Goal: Information Seeking & Learning: Learn about a topic

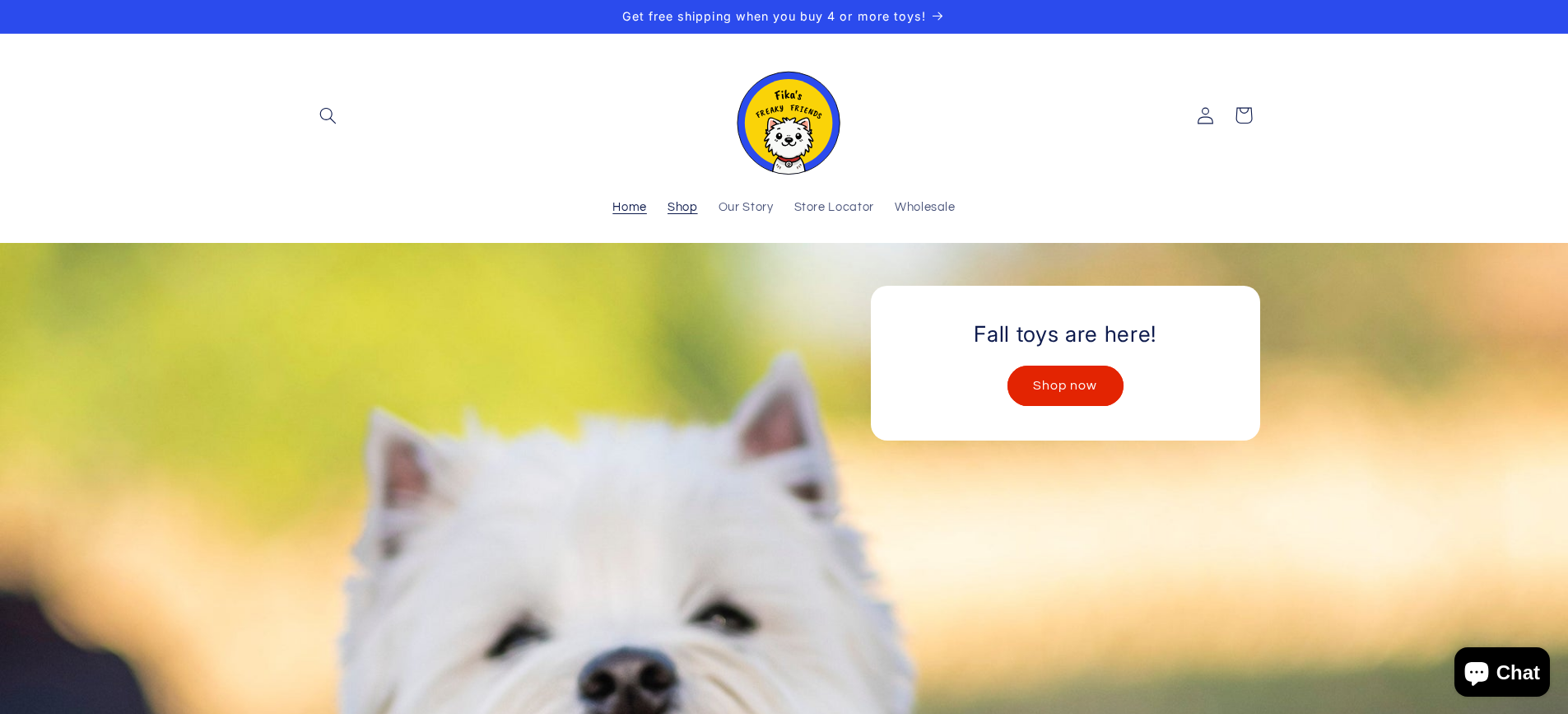
click at [671, 203] on span "Shop" at bounding box center [683, 207] width 30 height 16
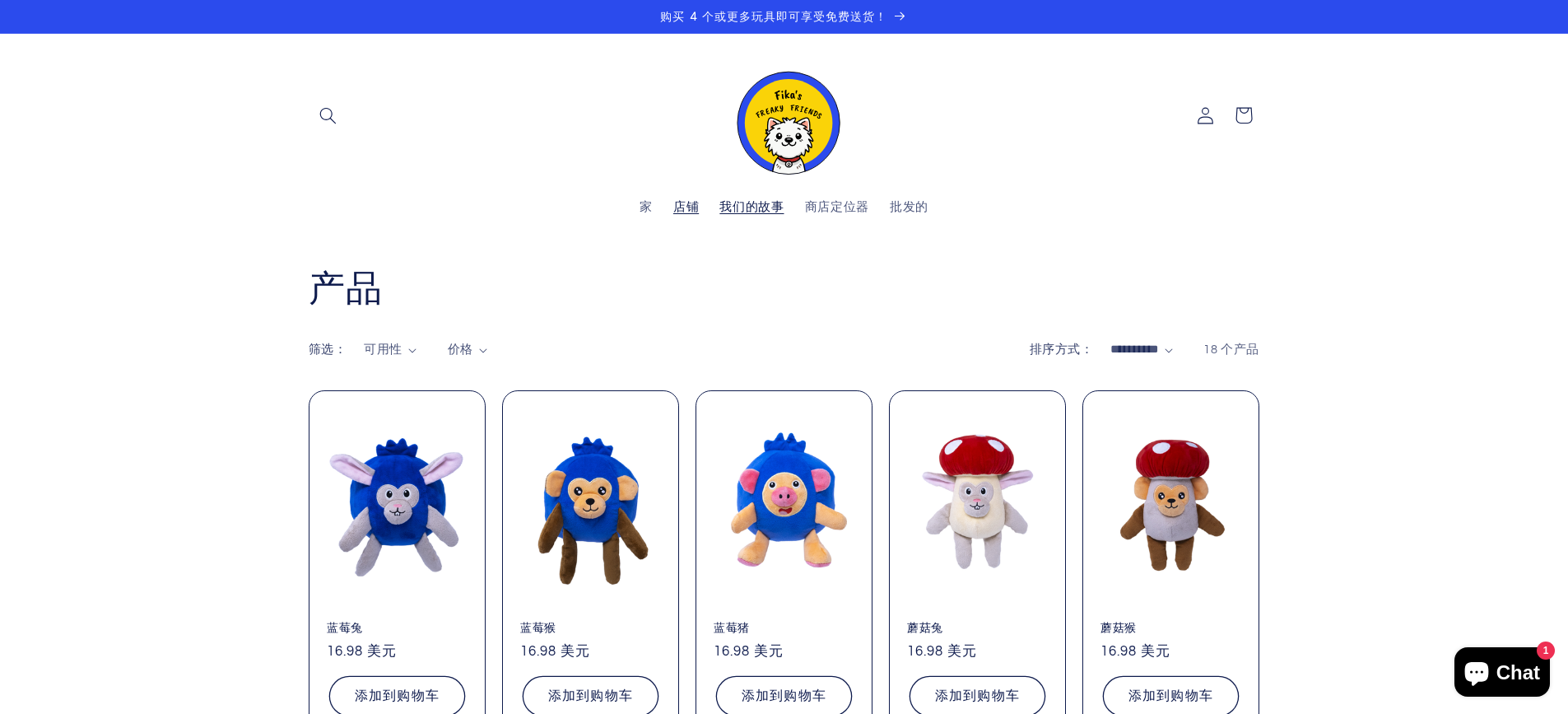
click at [742, 214] on font "我们的故事" at bounding box center [751, 206] width 64 height 12
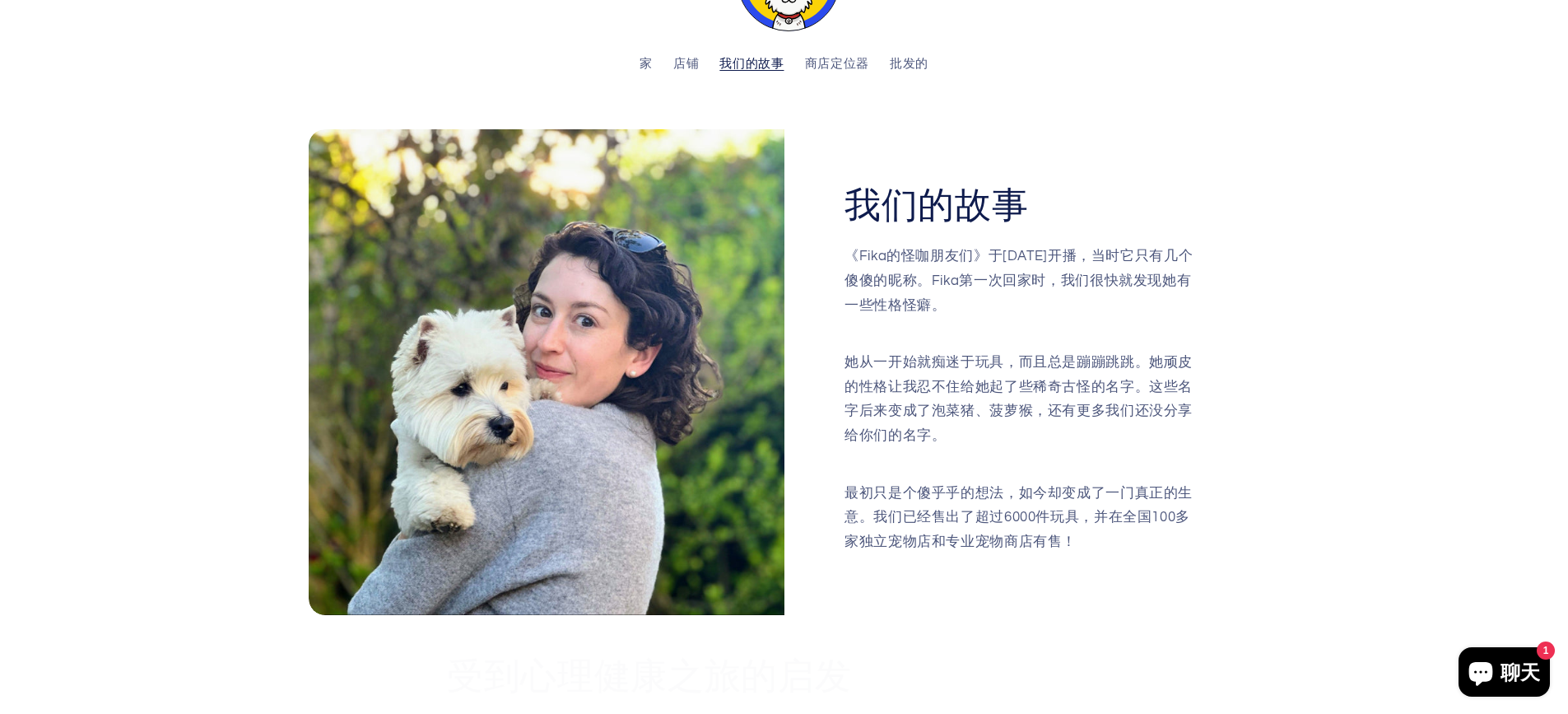
scroll to position [165, 0]
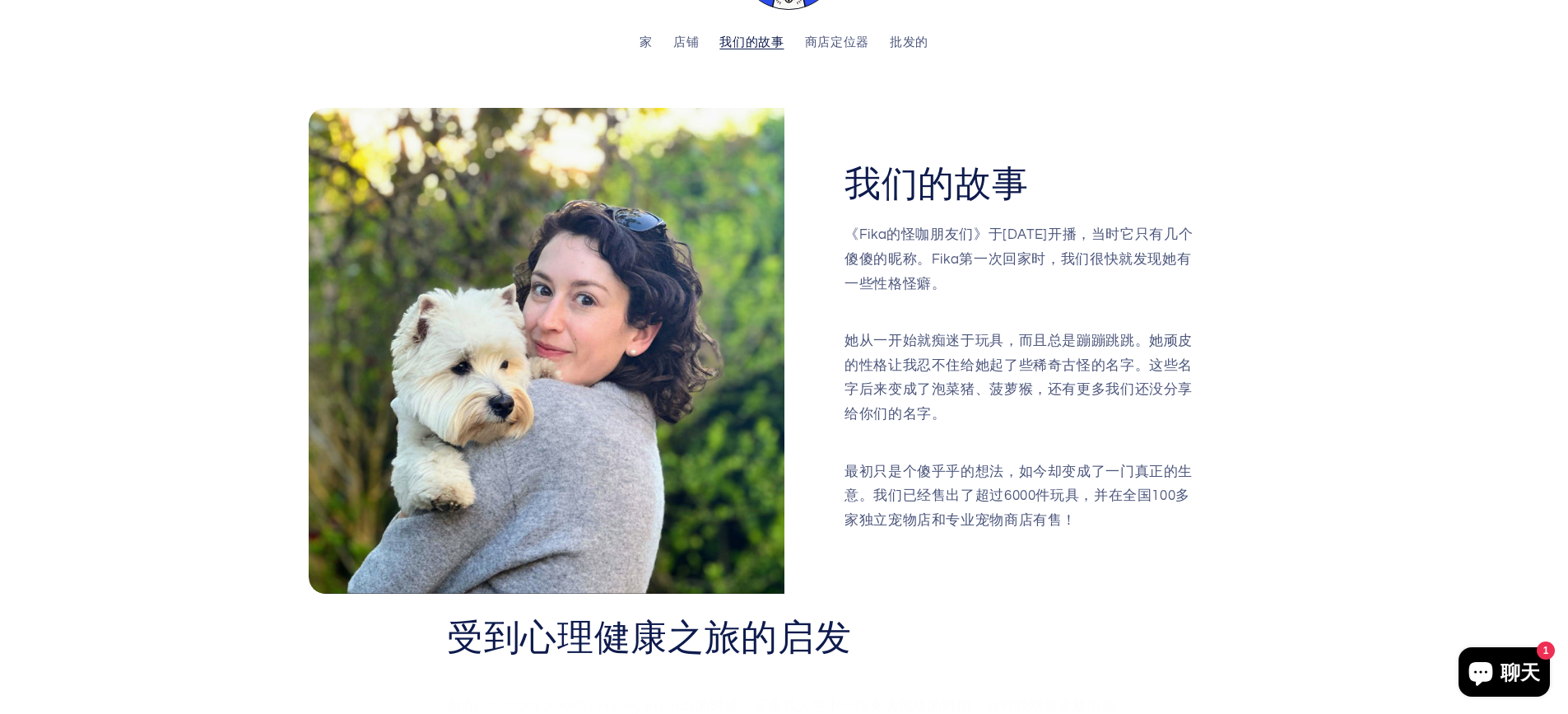
click at [1278, 322] on div "我们的故事 《Fika的怪咖朋友们》于[DATE]开播，当时它只有几个傻傻的昵称。Fika第一次回家时，我们很快就发现她有一些性格怪癖。 她从一开始就痴迷于玩…" at bounding box center [784, 351] width 1037 height 486
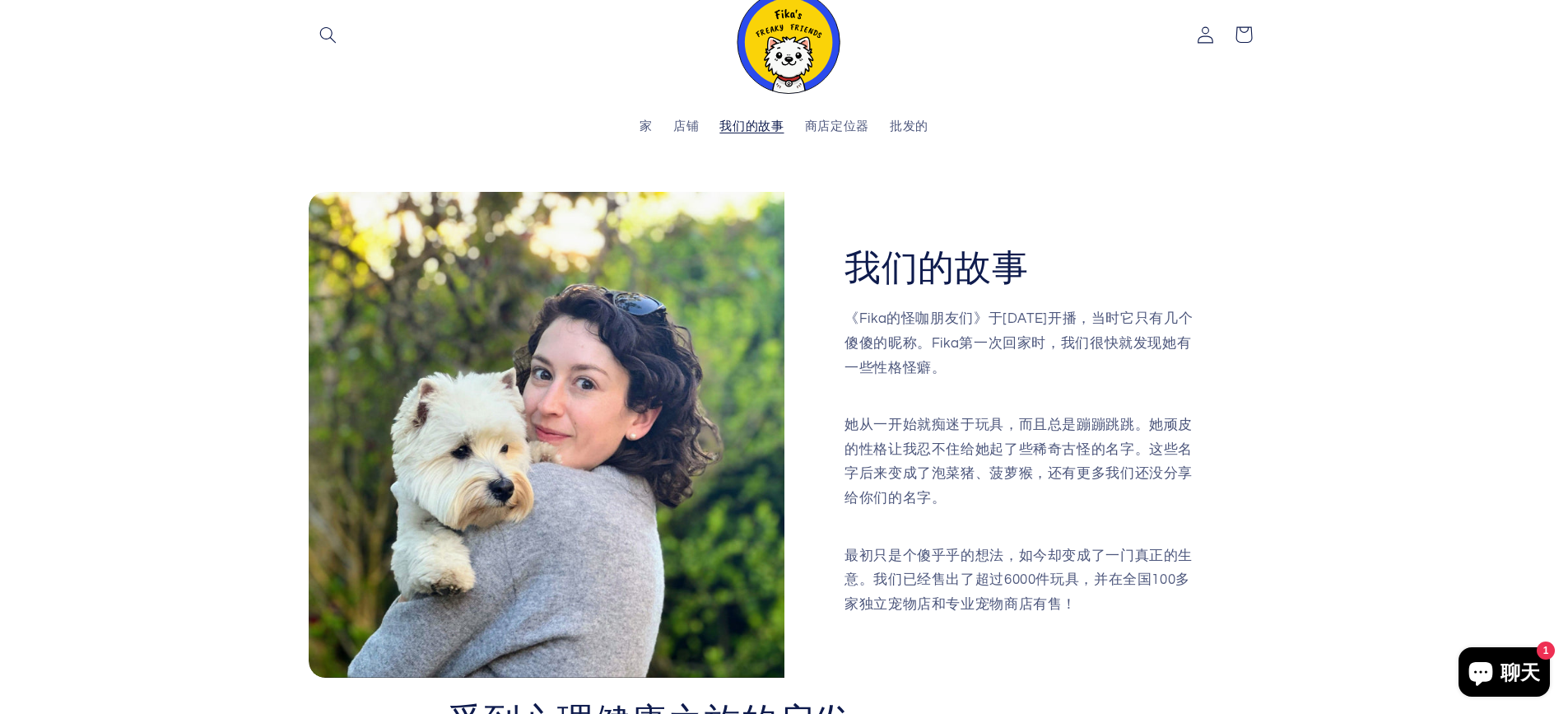
scroll to position [0, 0]
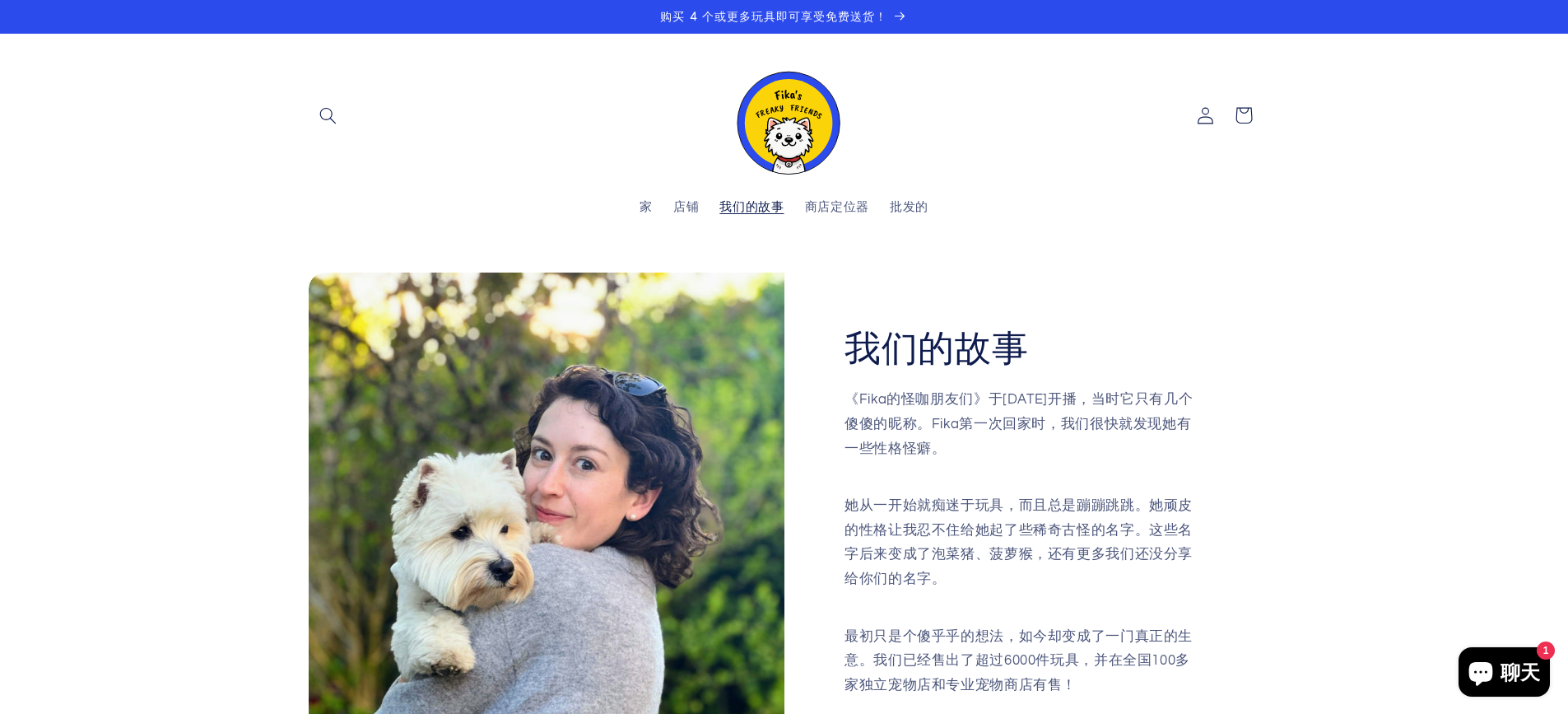
click at [1392, 324] on div "我们的故事 《Fika的怪咖朋友们》于[DATE]开播，当时它只有几个傻傻的昵称。Fika第一次回家时，我们很快就发现她有一些性格怪癖。 她从一开始就痴迷于玩…" at bounding box center [784, 505] width 1568 height 525
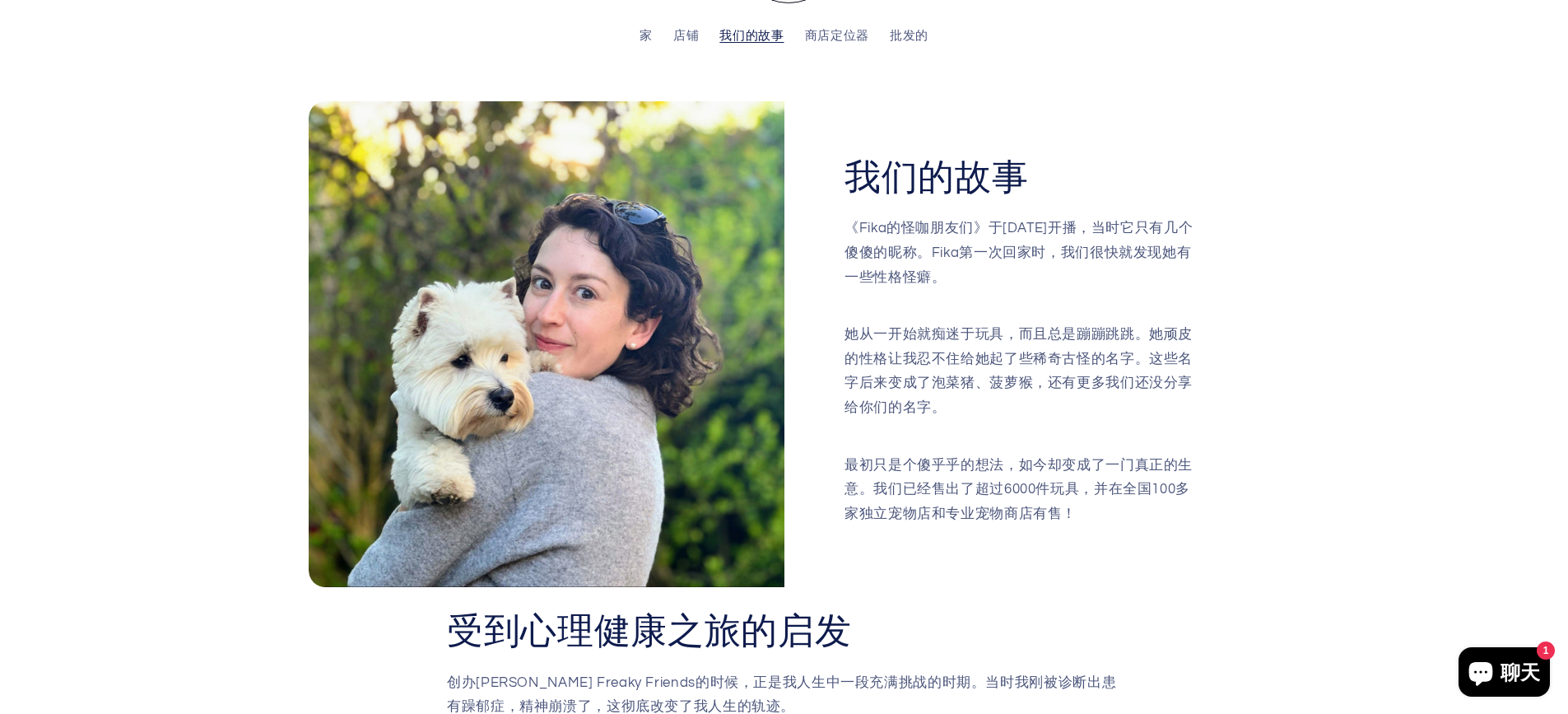
scroll to position [577, 0]
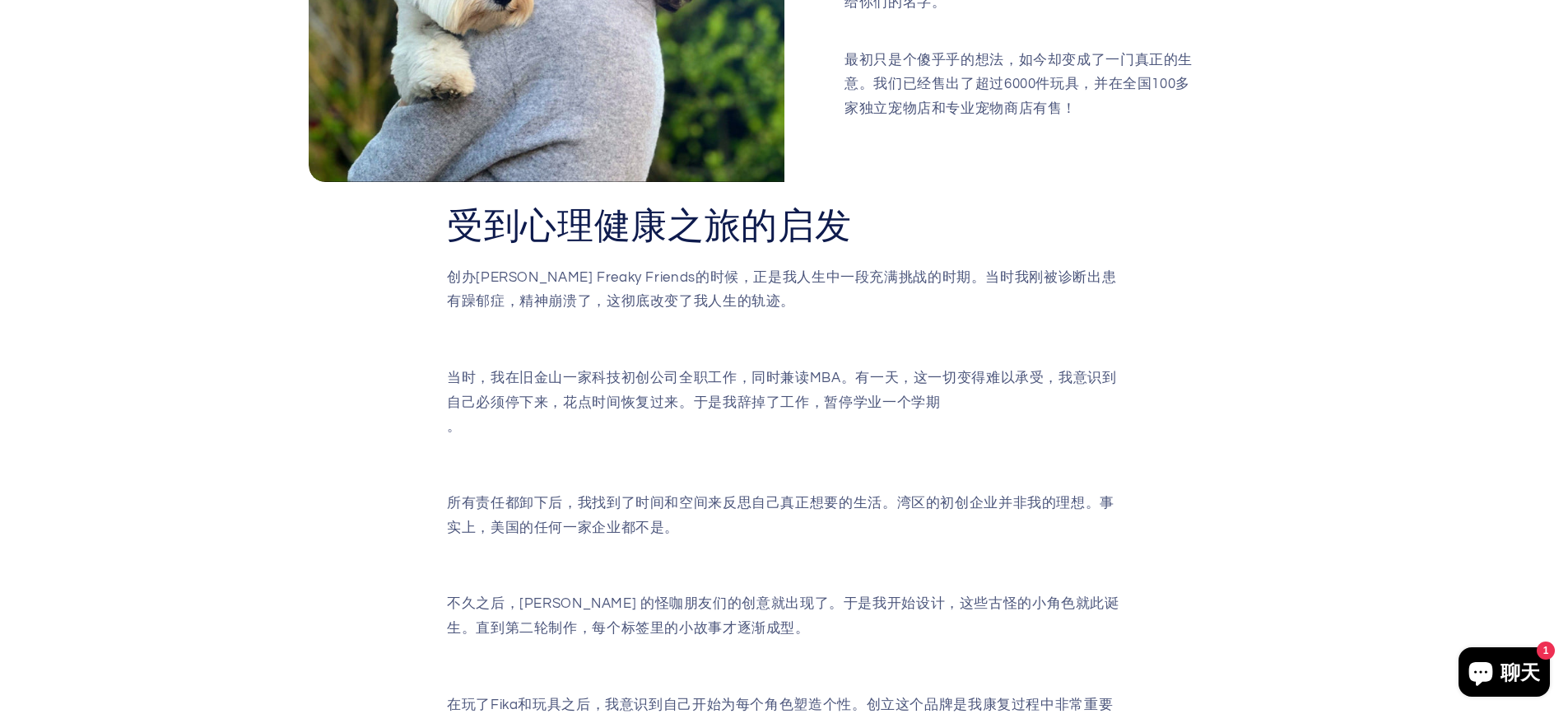
click at [1143, 477] on div "受到心理健康之旅的启发 创办[PERSON_NAME] Freaky Friends的时候，正是我人生中一段充满挑战的时期。当时我刚被诊断出患有躁郁症，精神崩…" at bounding box center [784, 534] width 1037 height 665
